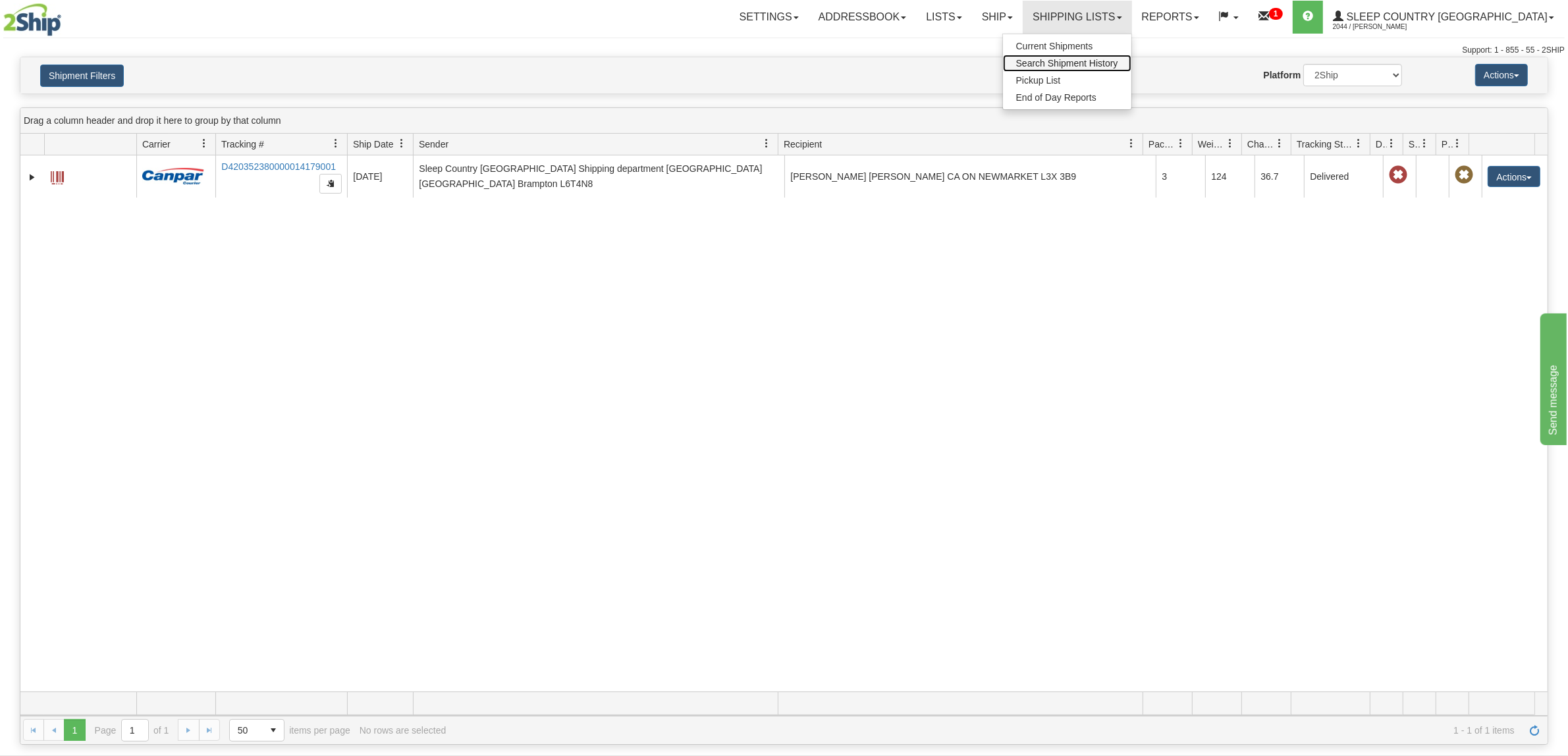
click at [1106, 60] on span "Search Shipment History" at bounding box center [1066, 63] width 102 height 11
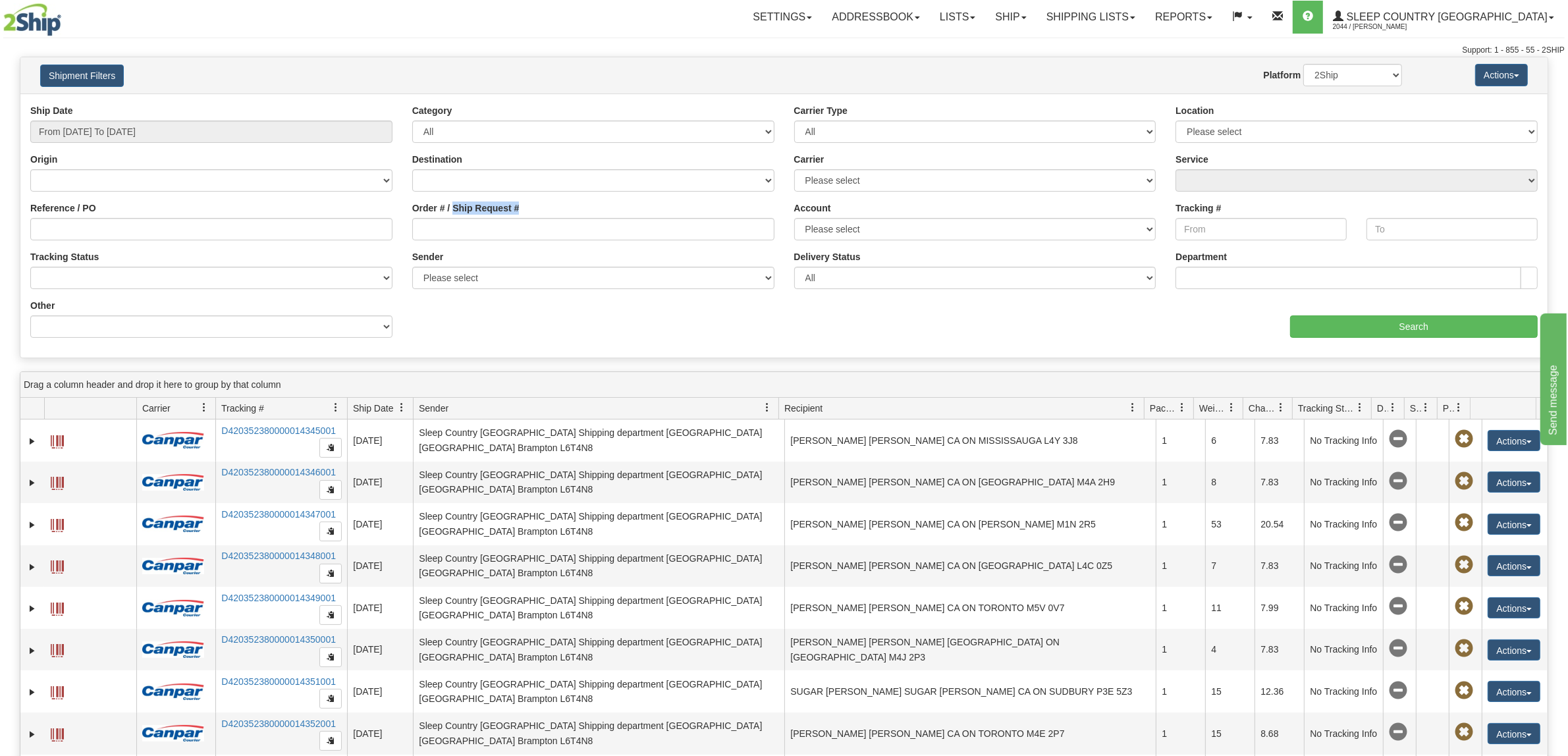
click at [455, 216] on div "Order # / Ship Request #" at bounding box center [593, 221] width 362 height 38
click at [456, 222] on input "Order # / Ship Request #" at bounding box center [593, 229] width 362 height 22
paste input "9007H956133"
type input "9007H956133"
click at [222, 137] on input "From [DATE] To [DATE]" at bounding box center [211, 132] width 362 height 22
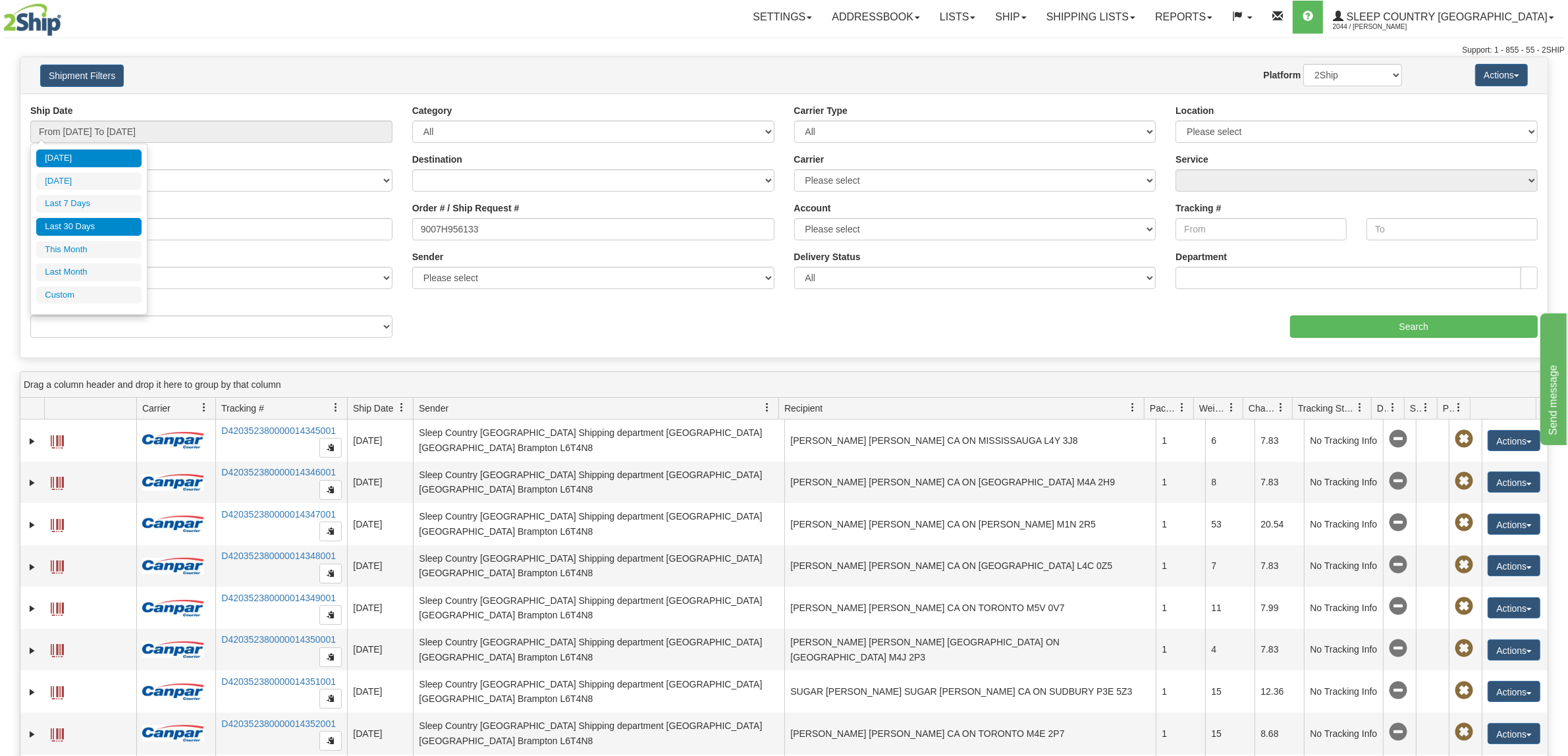
click at [99, 223] on li "Last 30 Days" at bounding box center [89, 226] width 105 height 17
type input "From [DATE] To [DATE]"
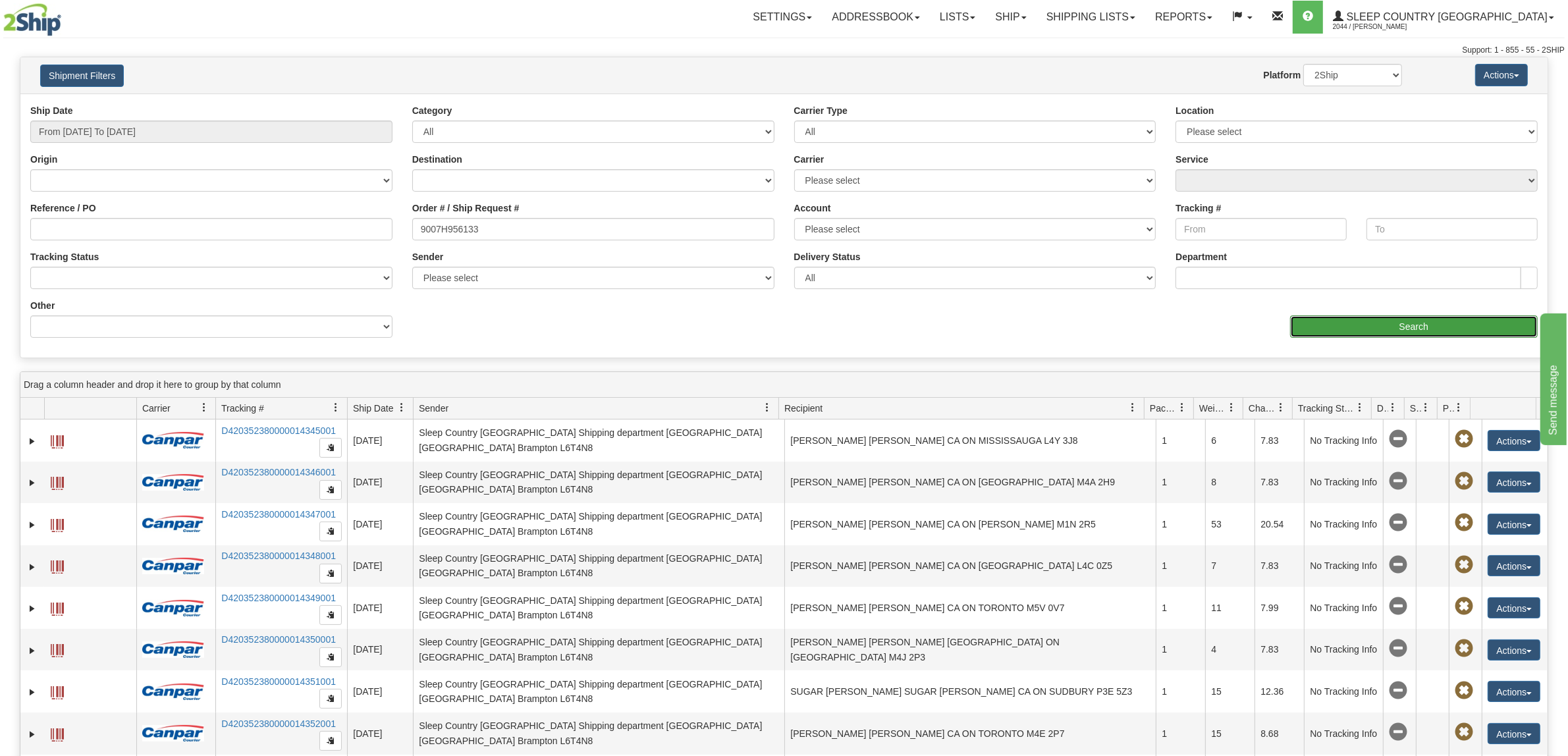
click at [1378, 327] on input "Search" at bounding box center [1413, 326] width 248 height 22
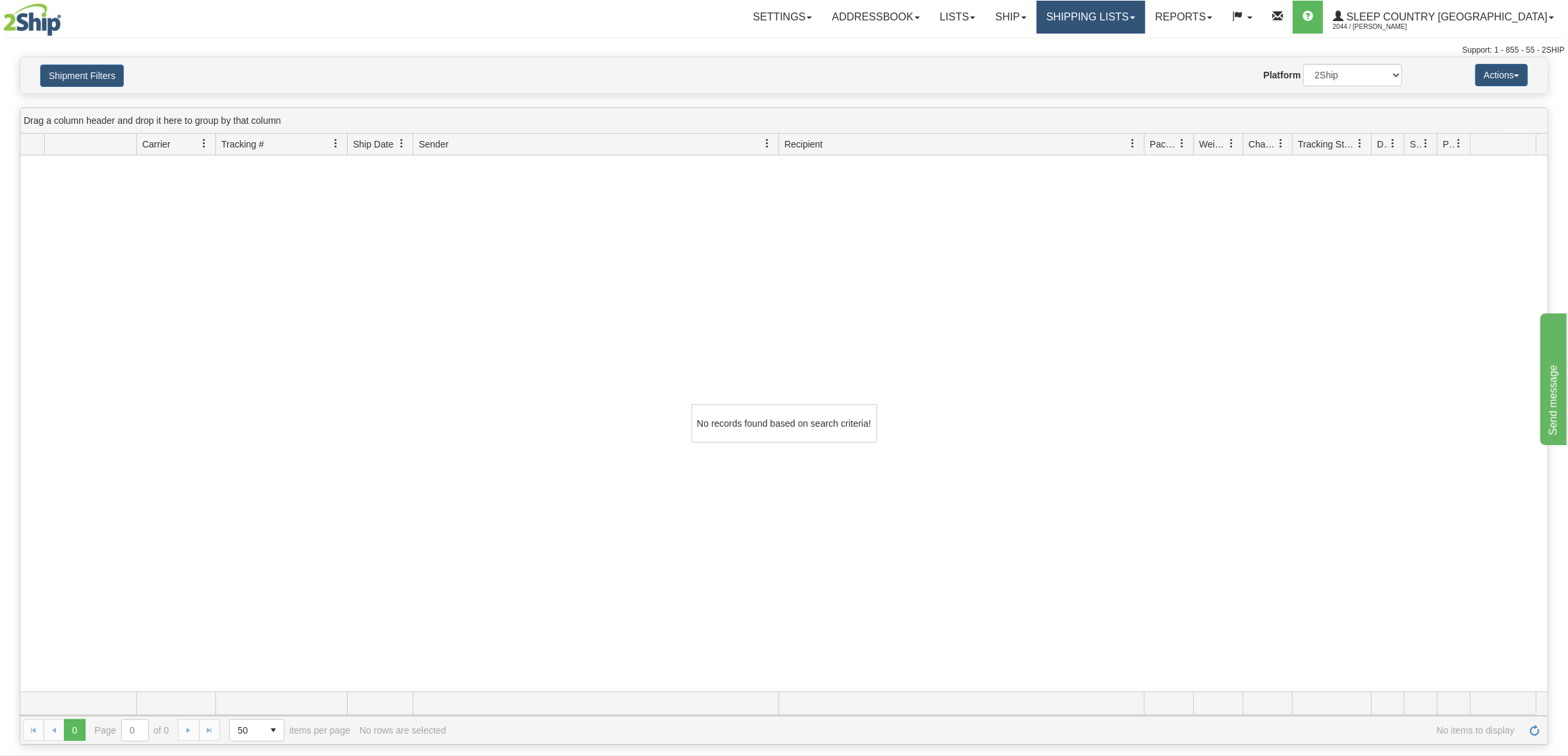
click at [1144, 11] on link "Shipping lists" at bounding box center [1091, 17] width 109 height 33
click at [90, 67] on button "Shipment Filters" at bounding box center [82, 75] width 83 height 22
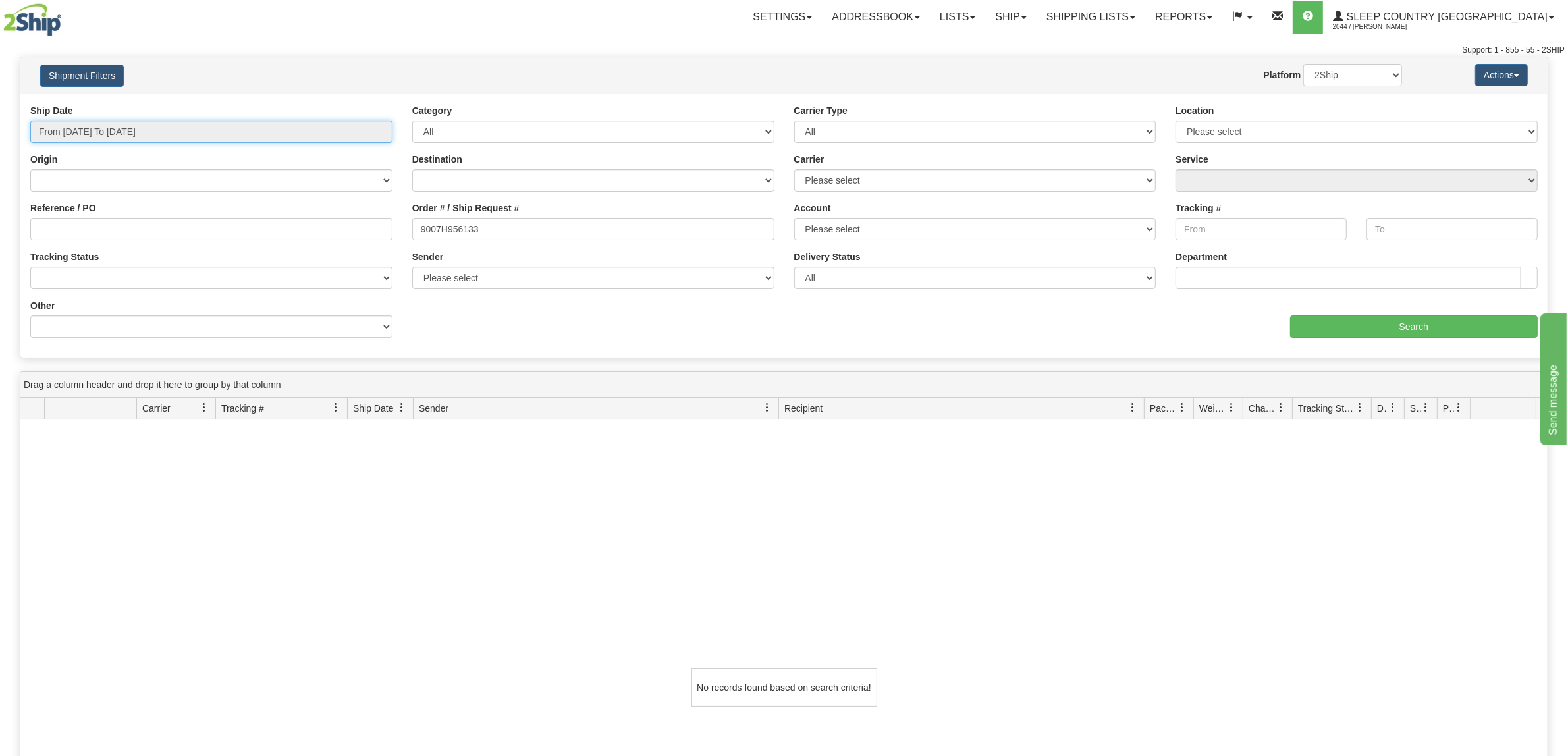
click at [133, 128] on input "From [DATE] To [DATE]" at bounding box center [211, 132] width 362 height 22
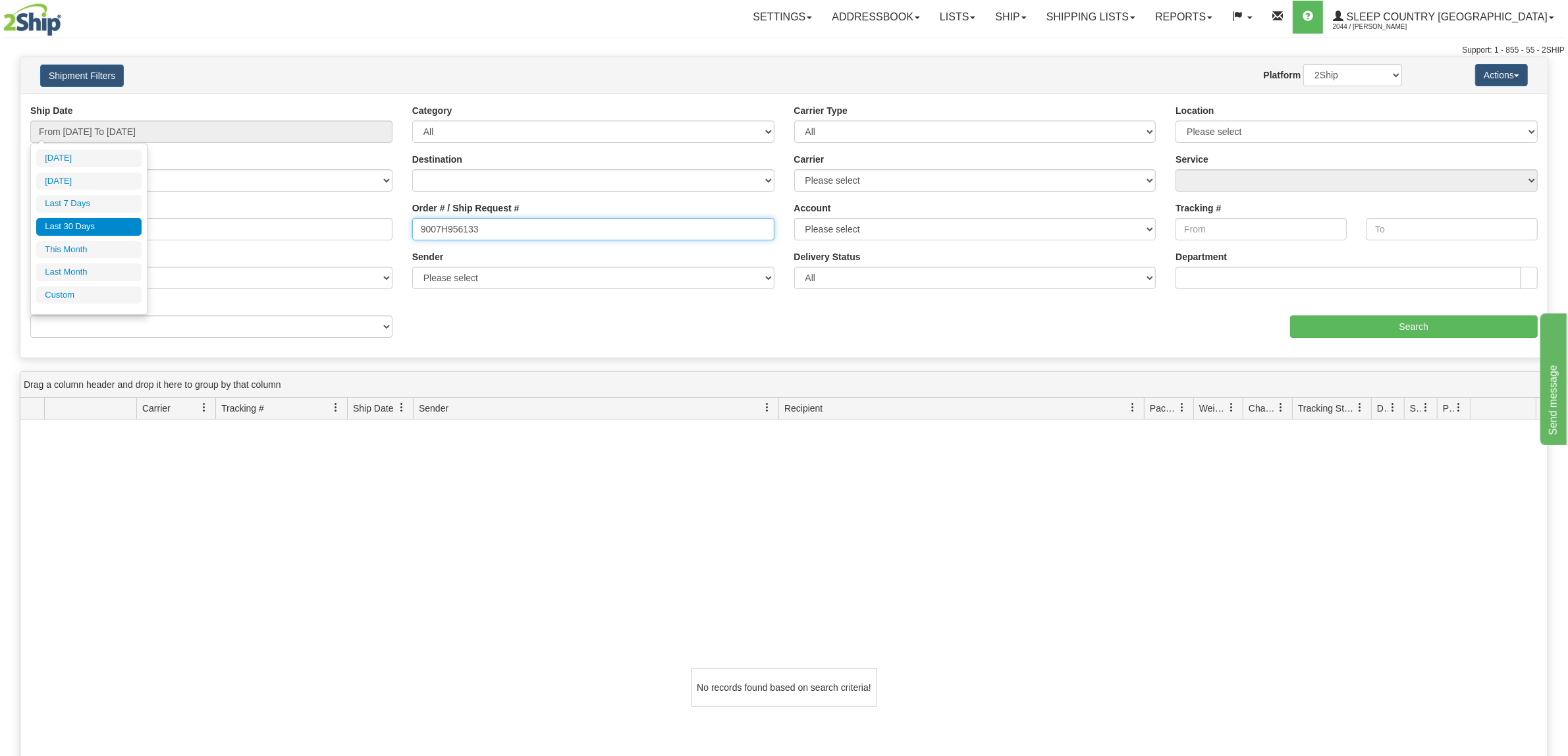
click at [418, 224] on input "9007H956133" at bounding box center [593, 229] width 362 height 22
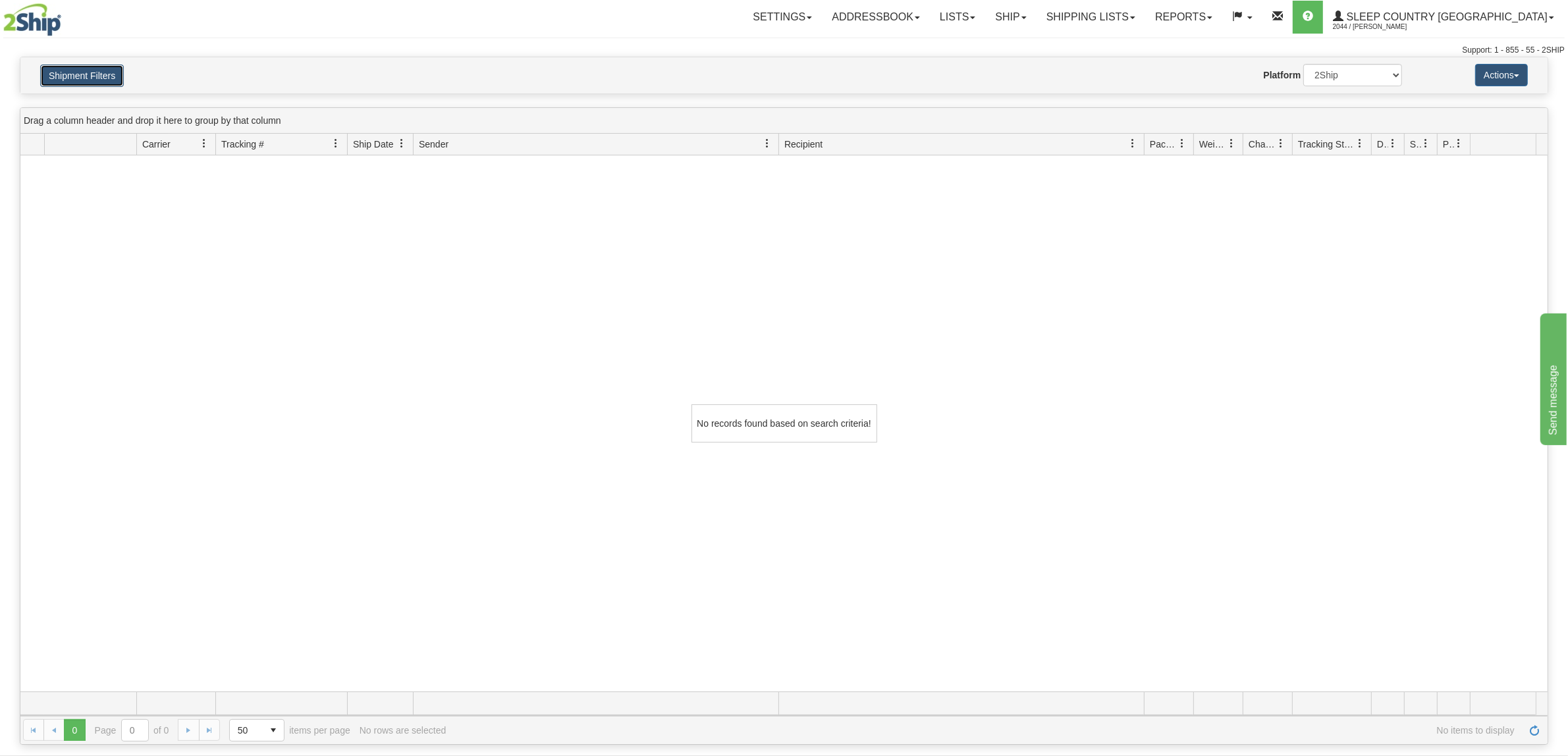
click at [110, 76] on button "Shipment Filters" at bounding box center [82, 75] width 83 height 22
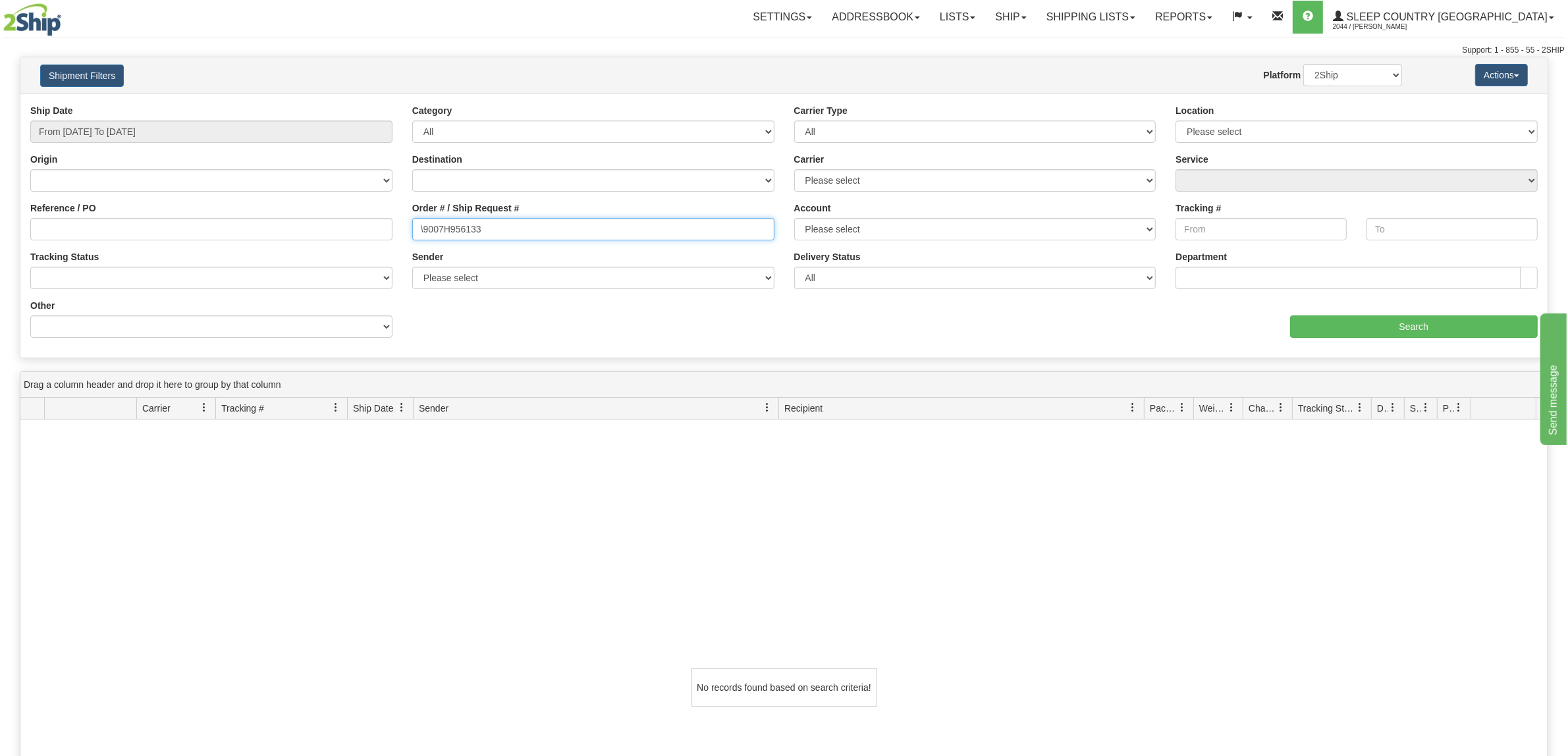
drag, startPoint x: 291, startPoint y: 215, endPoint x: 240, endPoint y: 215, distance: 51.0
click at [240, 104] on div "Reference / PO Order # / Ship Request # \9007H956133 Account Please select Puro…" at bounding box center [783, 104] width 1527 height 0
paste input "text"
type input "9007H956133"
click at [1315, 324] on input "Search" at bounding box center [1413, 326] width 248 height 22
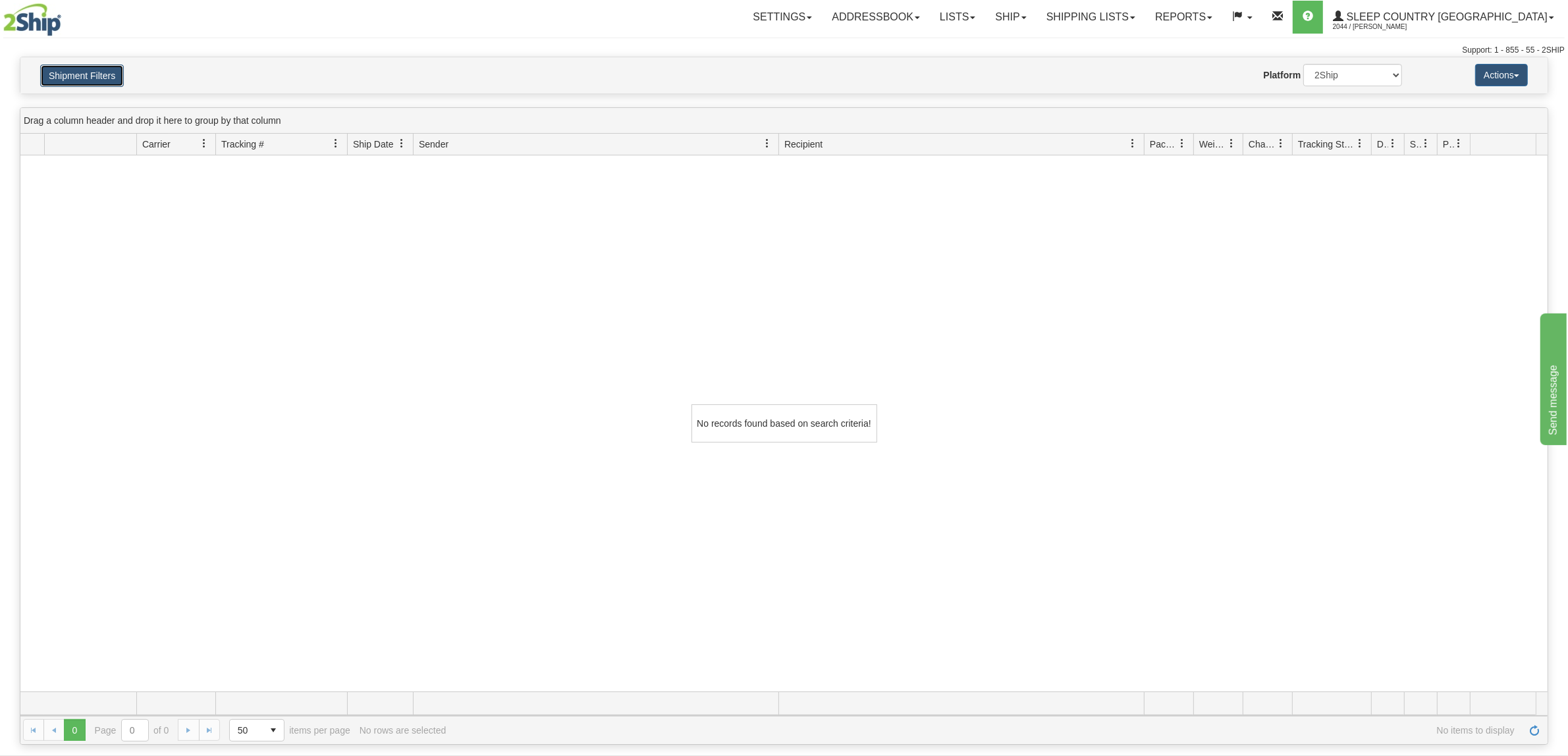
click at [110, 68] on button "Shipment Filters" at bounding box center [82, 75] width 83 height 22
